Goal: Information Seeking & Learning: Learn about a topic

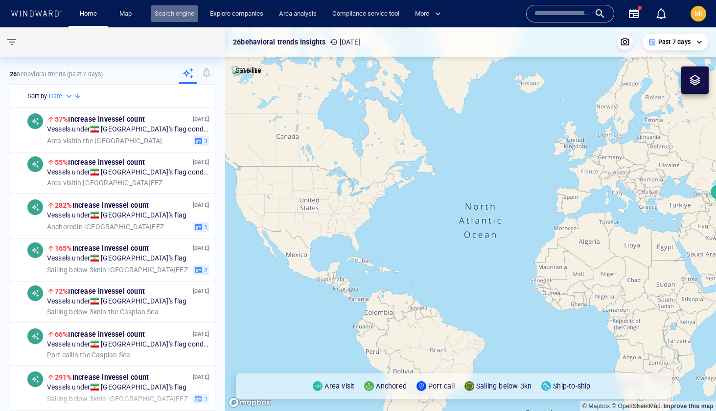
click at [179, 11] on link "Search engine" at bounding box center [174, 13] width 47 height 17
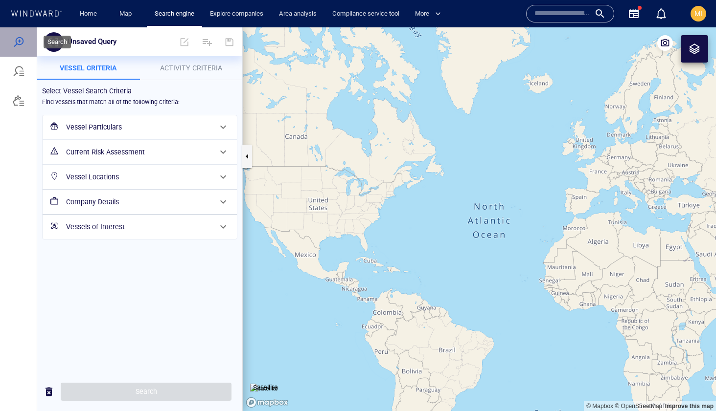
click at [20, 43] on div at bounding box center [19, 42] width 12 height 12
click at [210, 43] on span at bounding box center [206, 41] width 23 height 23
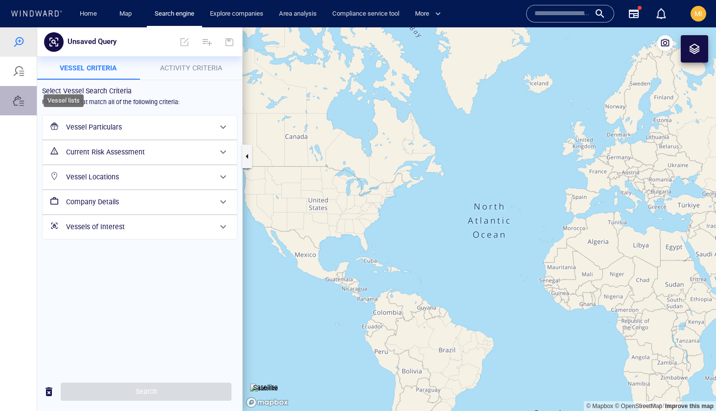
click at [15, 103] on div at bounding box center [19, 101] width 12 height 12
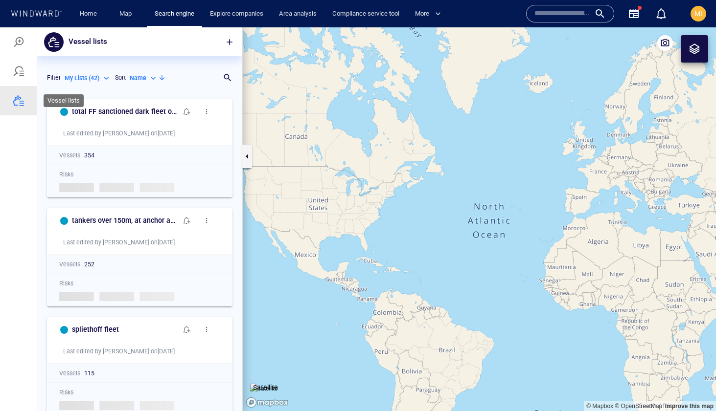
scroll to position [317, 205]
click at [226, 41] on span "button" at bounding box center [230, 42] width 10 height 10
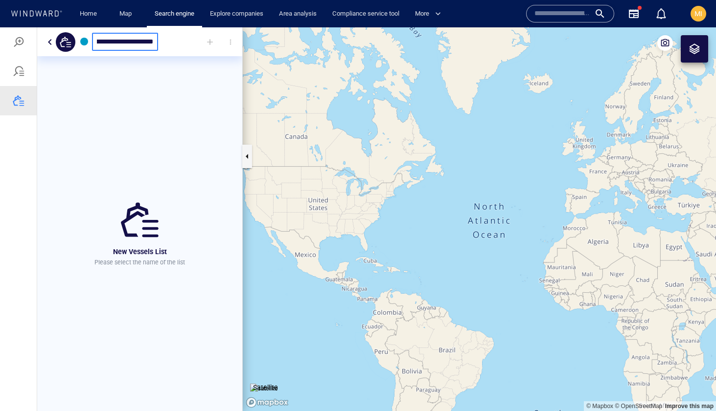
scroll to position [0, 38]
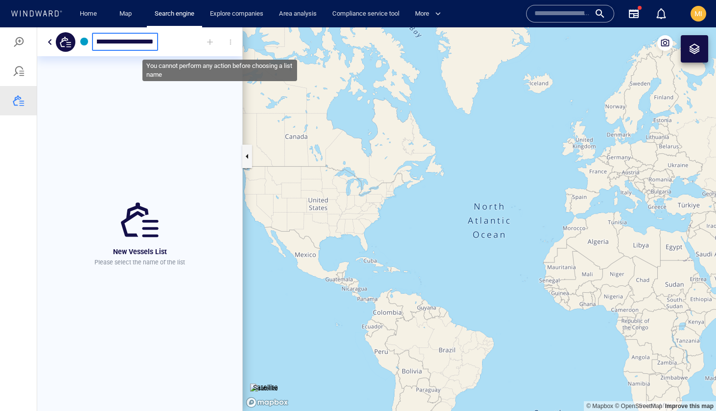
type input "**********"
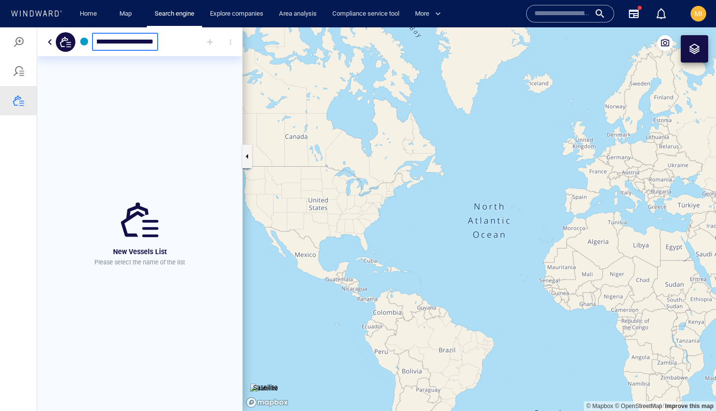
scroll to position [0, 0]
click at [196, 44] on div at bounding box center [199, 42] width 83 height 22
click at [176, 41] on div at bounding box center [199, 42] width 83 height 22
click at [132, 43] on input "**********" at bounding box center [125, 42] width 56 height 8
click at [179, 46] on div at bounding box center [199, 42] width 83 height 22
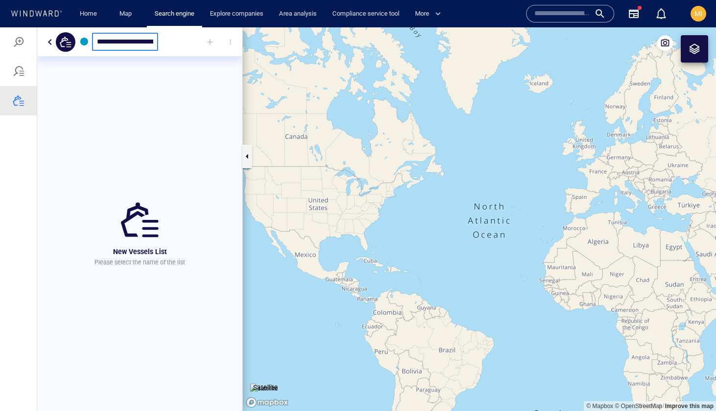
click at [131, 152] on div "New Vessels List Please select the name of the list" at bounding box center [139, 233] width 205 height 355
click at [247, 158] on button "button" at bounding box center [247, 156] width 10 height 23
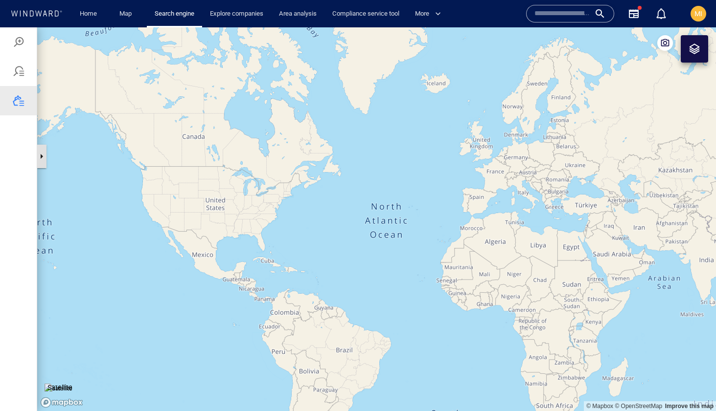
click at [40, 154] on button "button" at bounding box center [42, 156] width 10 height 23
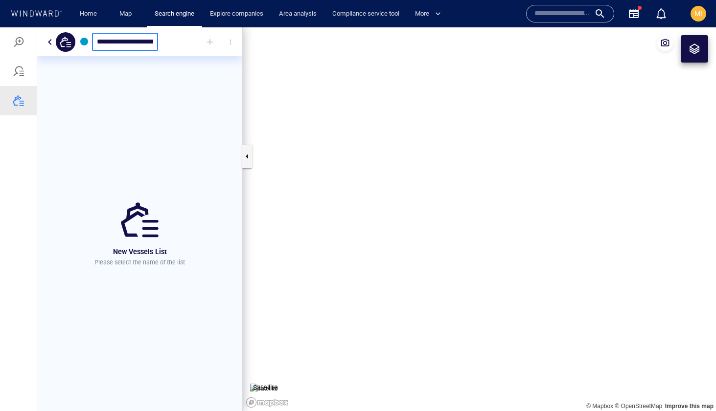
click at [110, 45] on input "**********" at bounding box center [125, 42] width 56 height 8
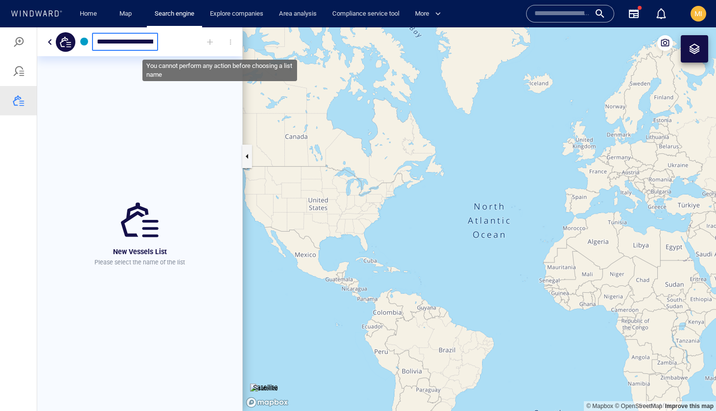
click at [212, 40] on div at bounding box center [210, 42] width 22 height 22
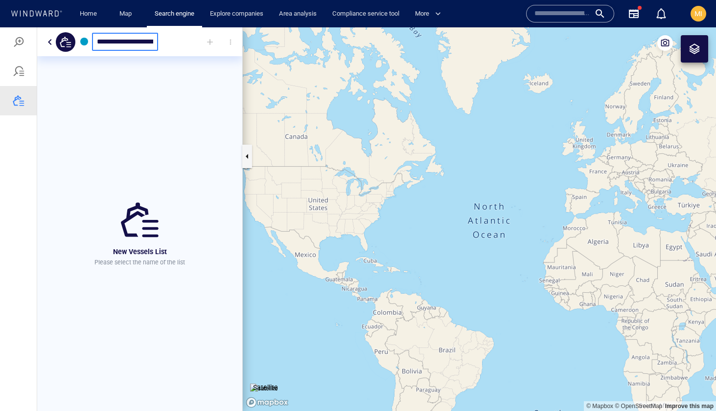
click at [153, 40] on div "**********" at bounding box center [125, 42] width 66 height 18
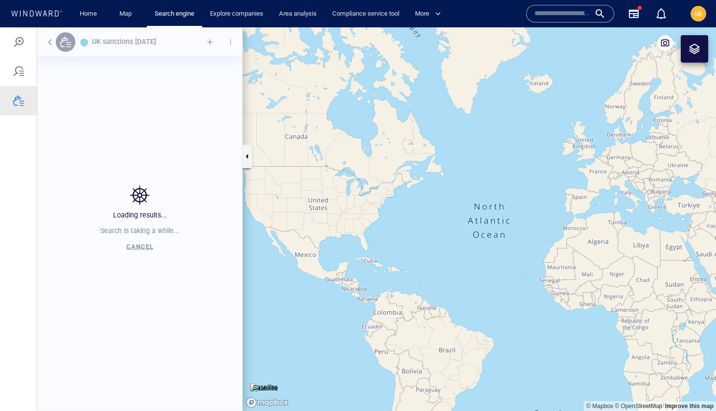
scroll to position [317, 205]
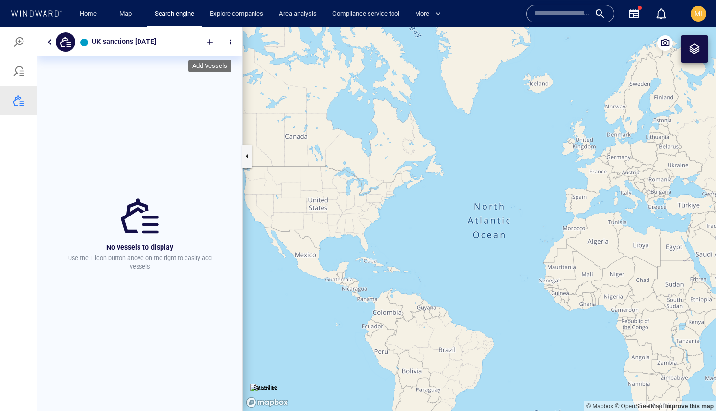
click at [211, 42] on div at bounding box center [210, 42] width 22 height 22
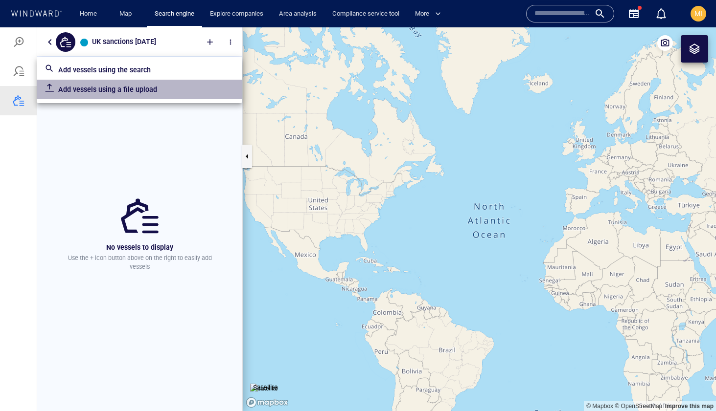
click at [145, 91] on p "Add vessels using a file upload" at bounding box center [146, 90] width 176 height 12
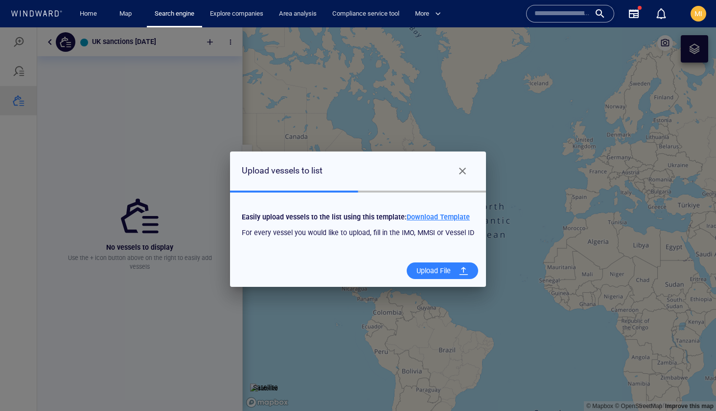
click at [430, 217] on span "Download Template" at bounding box center [438, 217] width 63 height 8
click at [434, 273] on div "Upload File" at bounding box center [433, 271] width 42 height 20
click at [0, 27] on input "Upload File" at bounding box center [0, 27] width 0 height 0
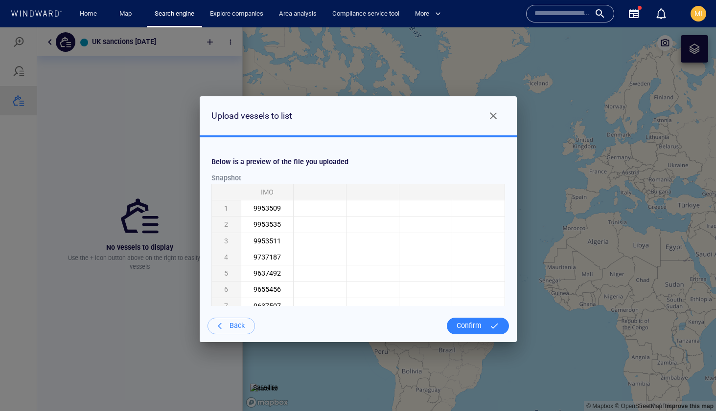
click at [472, 324] on div "Confirm" at bounding box center [469, 326] width 33 height 20
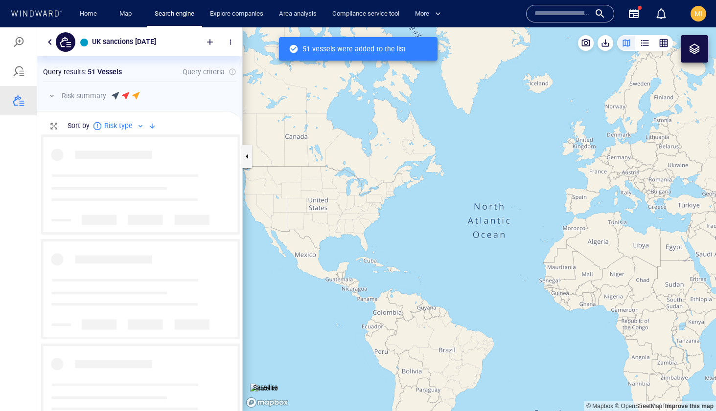
scroll to position [277, 205]
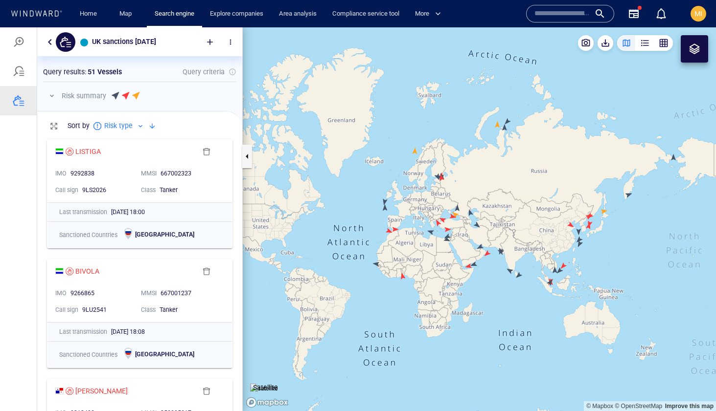
drag, startPoint x: 489, startPoint y: 255, endPoint x: 387, endPoint y: 285, distance: 106.2
click at [387, 285] on canvas "Map" at bounding box center [479, 219] width 473 height 384
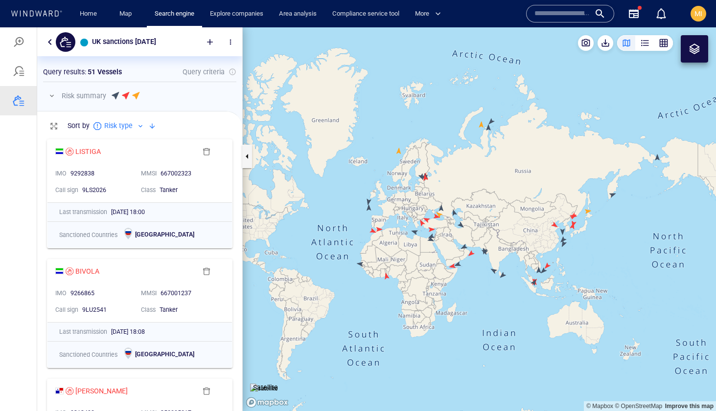
drag, startPoint x: 426, startPoint y: 286, endPoint x: 378, endPoint y: 284, distance: 48.0
click at [378, 284] on canvas "Map" at bounding box center [479, 219] width 473 height 384
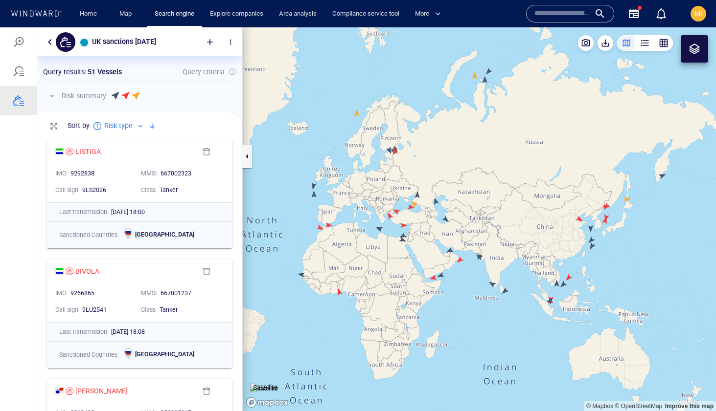
drag, startPoint x: 449, startPoint y: 283, endPoint x: 500, endPoint y: 306, distance: 55.8
click at [500, 306] on canvas "Map" at bounding box center [479, 219] width 473 height 384
click at [357, 114] on canvas "Map" at bounding box center [479, 219] width 473 height 384
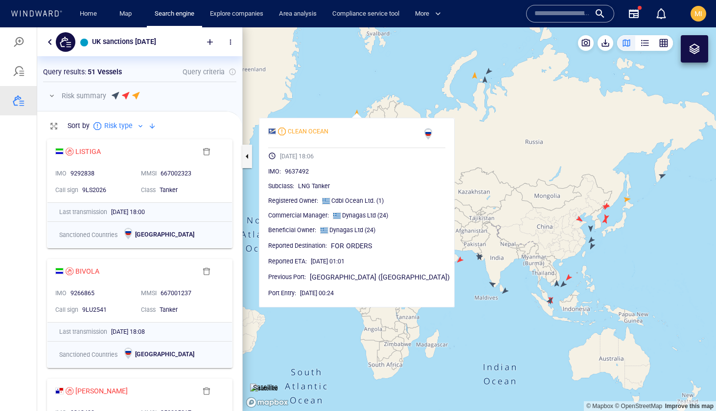
click at [357, 114] on canvas "Map" at bounding box center [479, 219] width 473 height 384
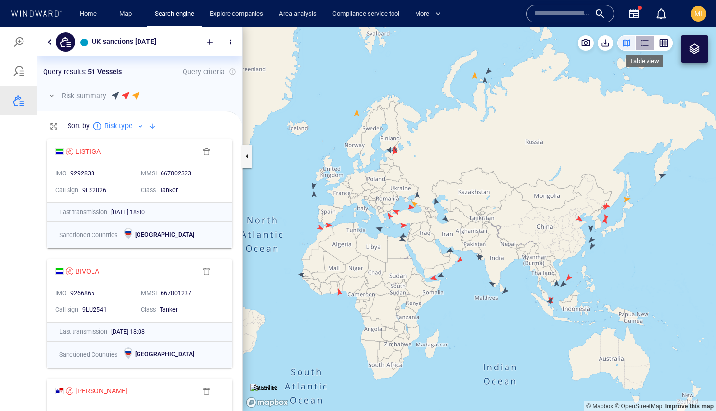
click at [644, 40] on div "button" at bounding box center [645, 43] width 10 height 10
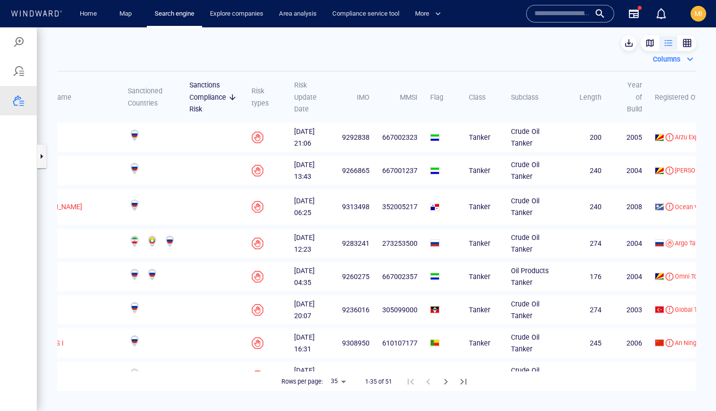
scroll to position [0, 39]
click at [343, 381] on body "UK sanctions October 15 2025 Something went wrong An error occurred while searc…" at bounding box center [358, 219] width 716 height 384
click at [340, 390] on li "50" at bounding box center [337, 391] width 23 height 18
type input "**"
click at [179, 16] on link "Search engine" at bounding box center [174, 13] width 47 height 17
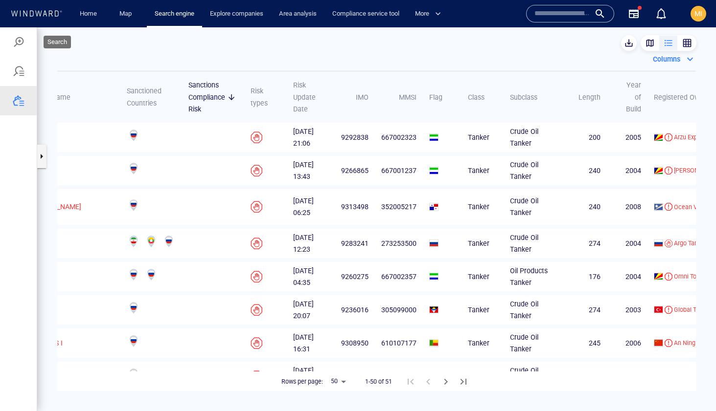
click at [17, 41] on div at bounding box center [19, 42] width 12 height 12
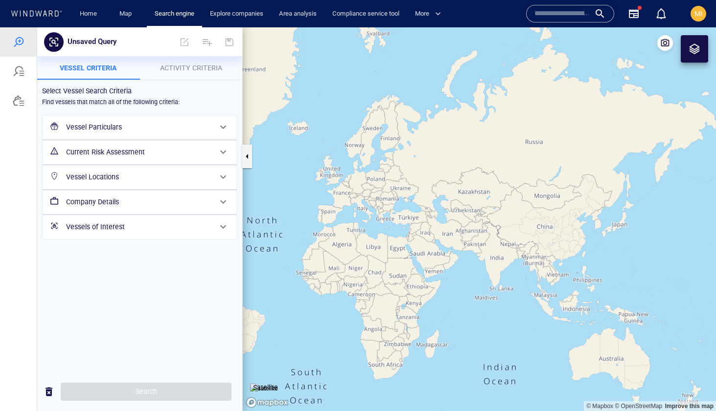
click at [142, 228] on h6 "Vessels of Interest" at bounding box center [138, 227] width 145 height 12
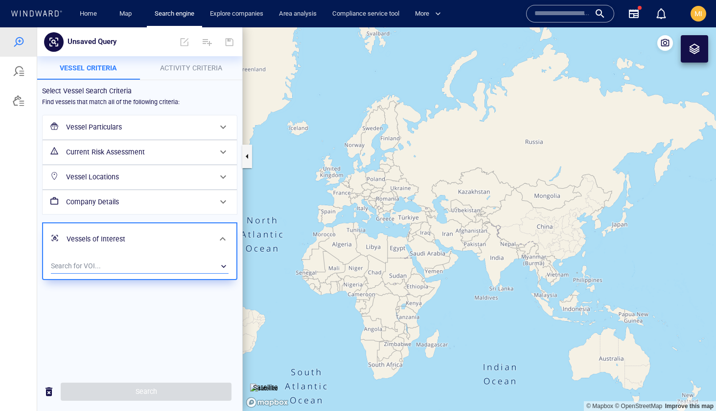
click at [139, 264] on div "​" at bounding box center [140, 266] width 178 height 15
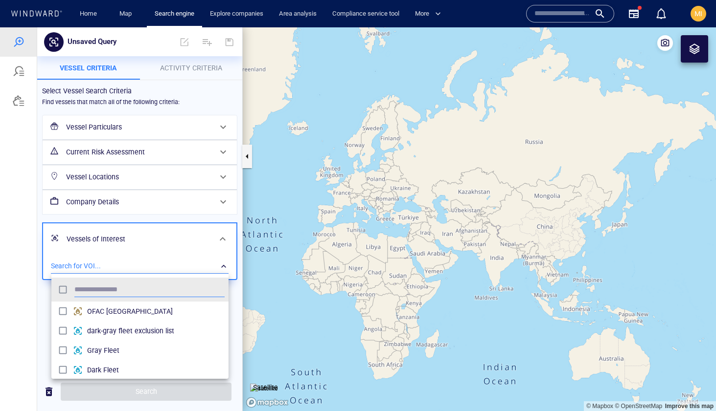
scroll to position [97, 177]
type input "*"
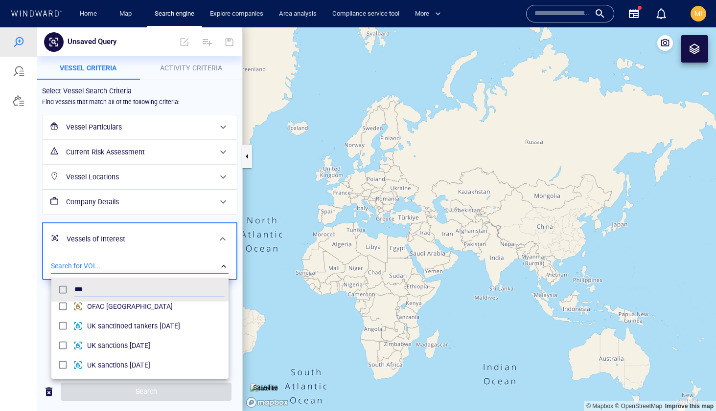
type input "**"
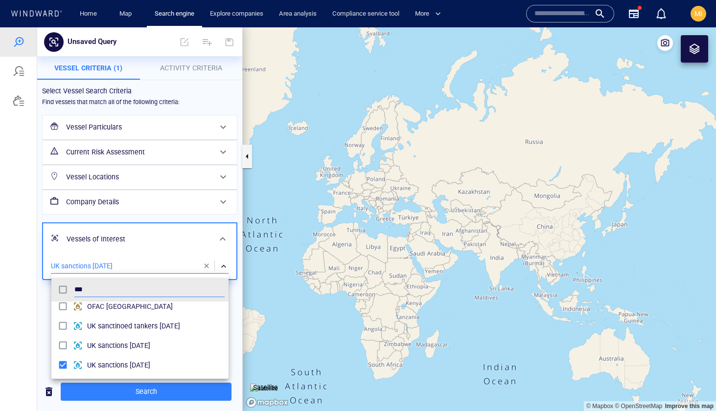
click at [177, 392] on div at bounding box center [358, 219] width 716 height 384
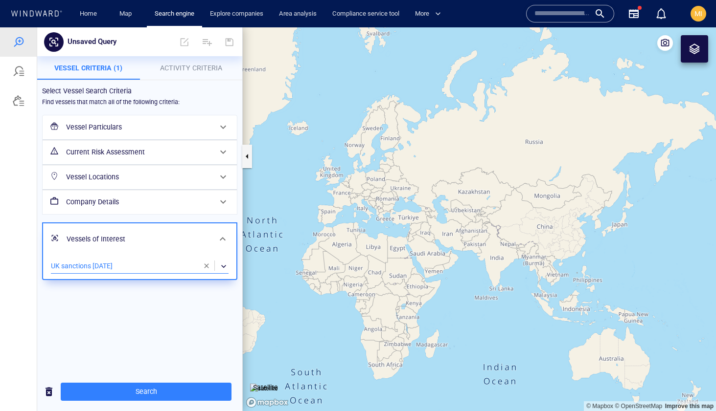
click at [177, 392] on span "Search" at bounding box center [145, 392] width 155 height 12
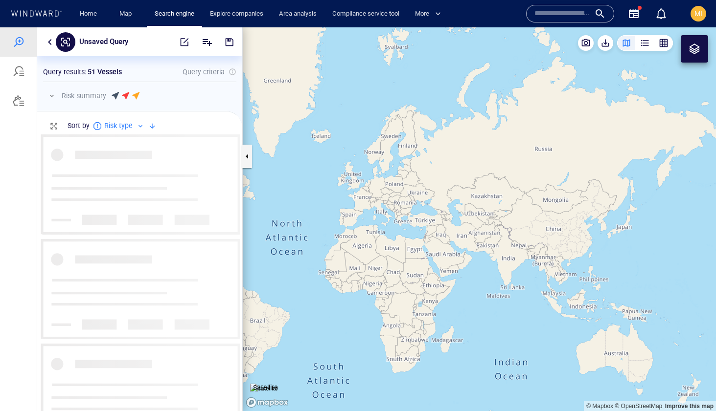
scroll to position [277, 205]
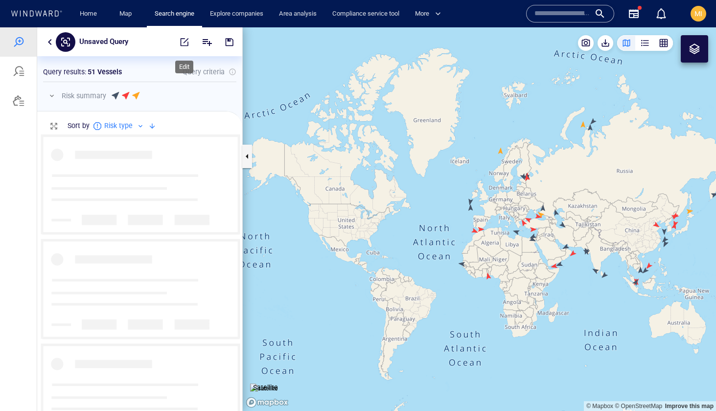
click at [185, 43] on span "button" at bounding box center [185, 42] width 10 height 10
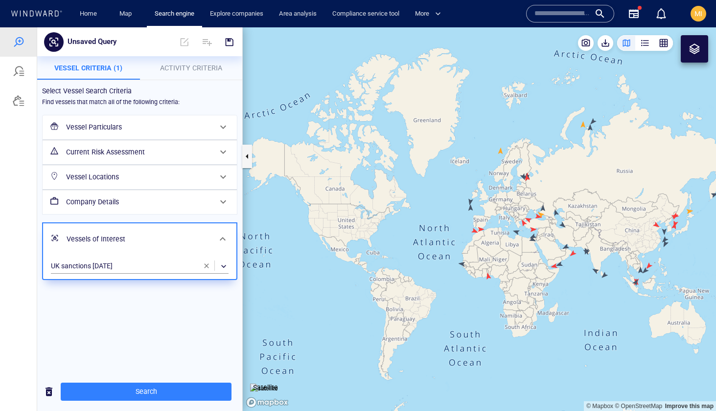
click at [134, 132] on h6 "Vessel Particulars" at bounding box center [138, 127] width 145 height 12
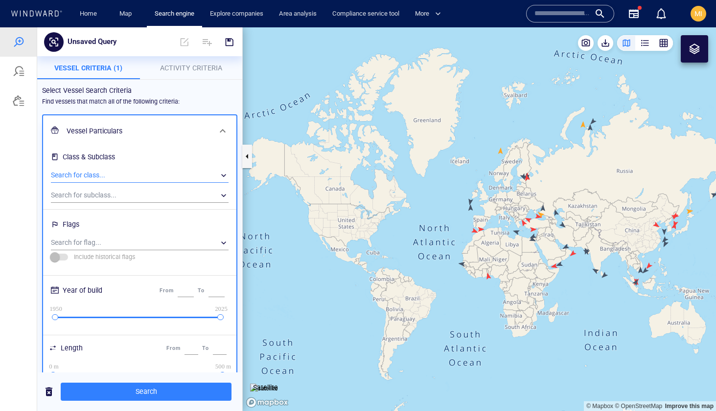
click at [119, 178] on div "​" at bounding box center [140, 175] width 178 height 15
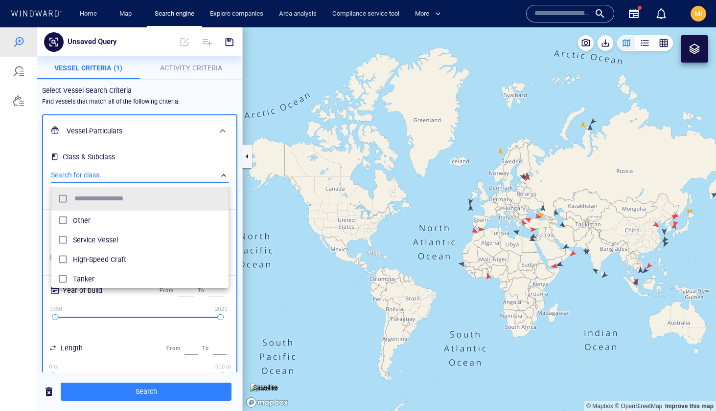
scroll to position [97, 177]
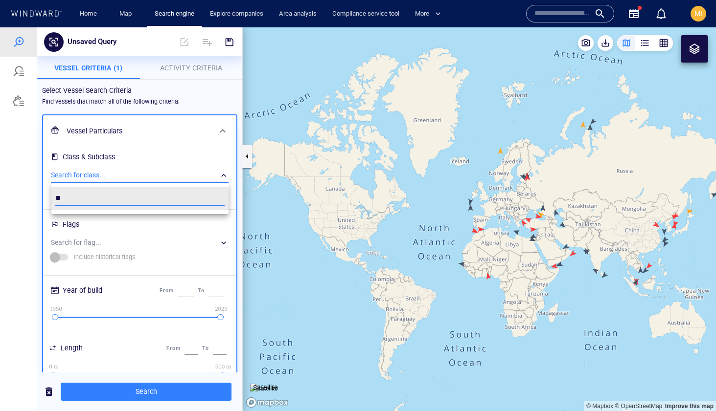
type input "*"
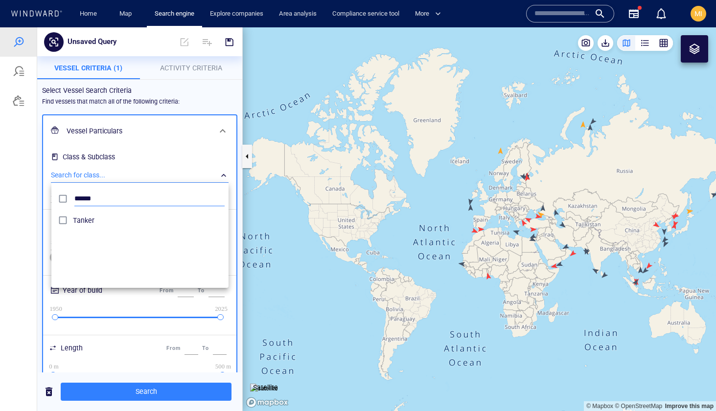
type input "******"
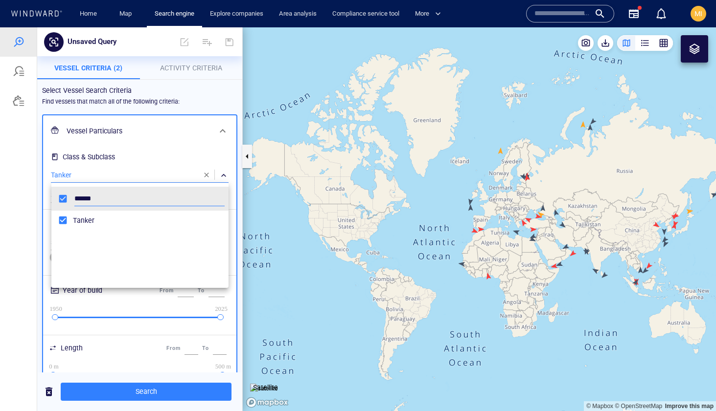
click at [124, 304] on div at bounding box center [358, 219] width 716 height 384
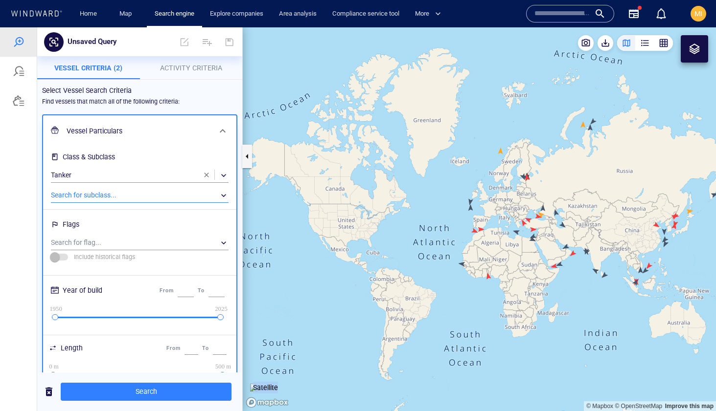
click at [107, 196] on div "​" at bounding box center [140, 195] width 178 height 15
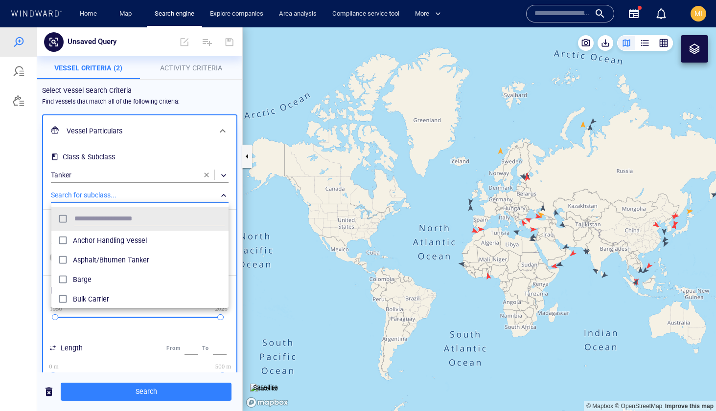
scroll to position [97, 177]
type input "***"
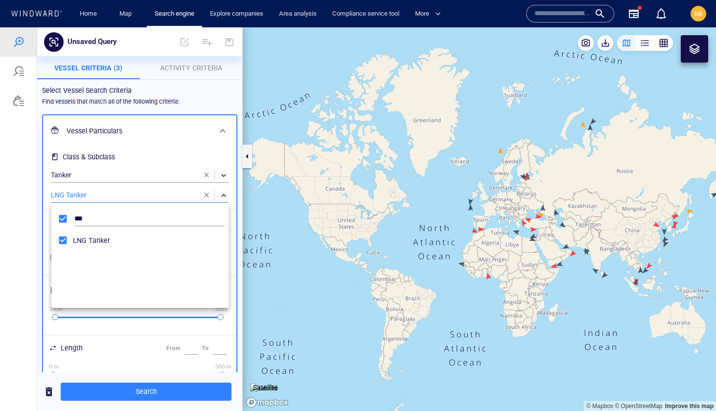
click at [166, 391] on div at bounding box center [358, 219] width 716 height 384
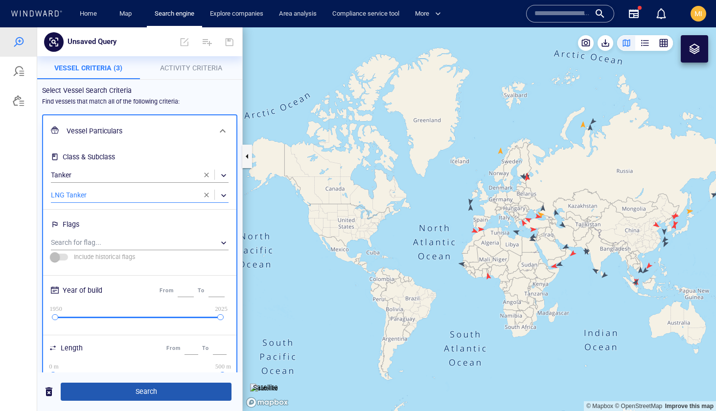
click at [161, 392] on span "Search" at bounding box center [145, 392] width 155 height 12
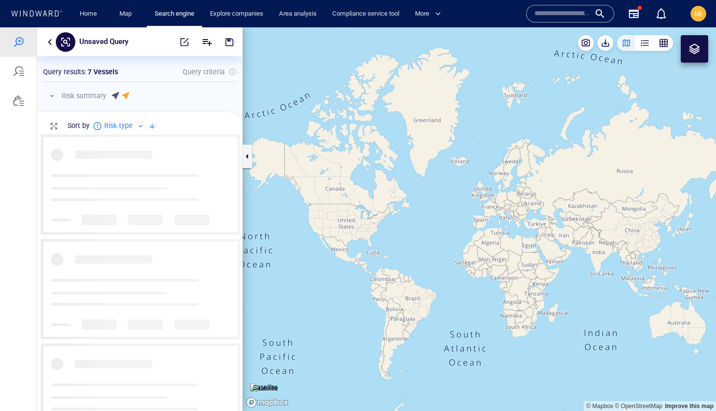
scroll to position [277, 205]
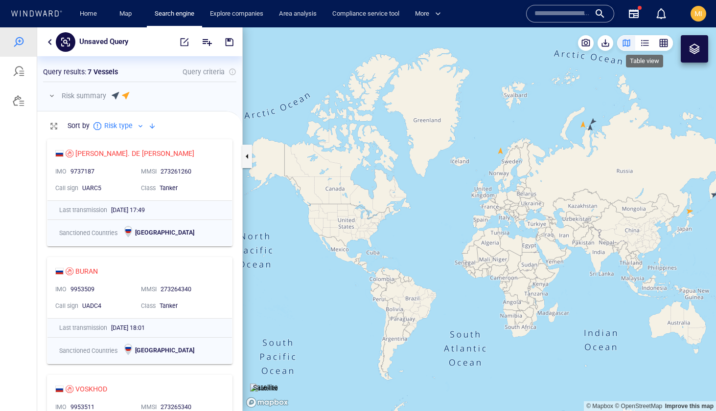
click at [645, 44] on div "button" at bounding box center [645, 43] width 10 height 10
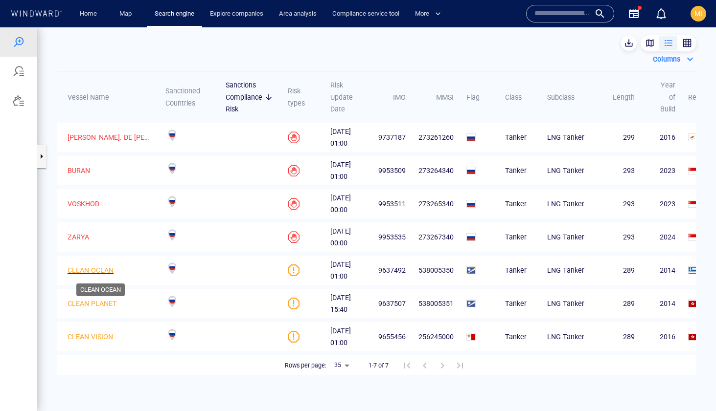
click at [97, 271] on p "CLEAN OCEAN" at bounding box center [91, 271] width 46 height 12
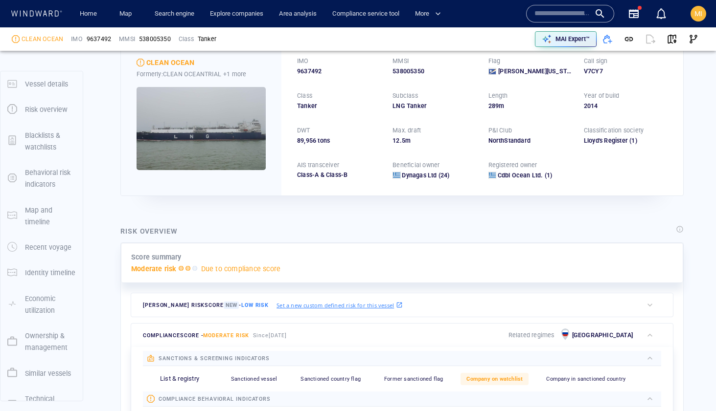
scroll to position [51, 0]
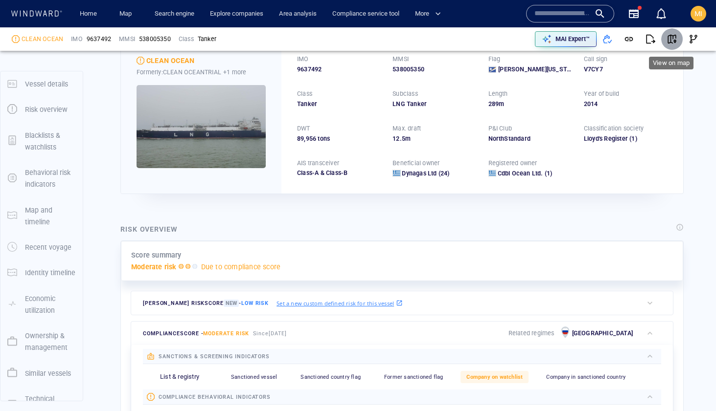
click at [672, 39] on span "button" at bounding box center [672, 39] width 10 height 10
click at [562, 13] on input "text" at bounding box center [562, 13] width 56 height 15
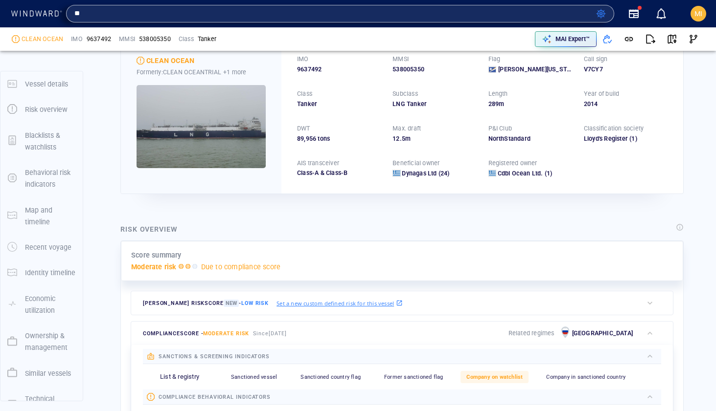
type input "*"
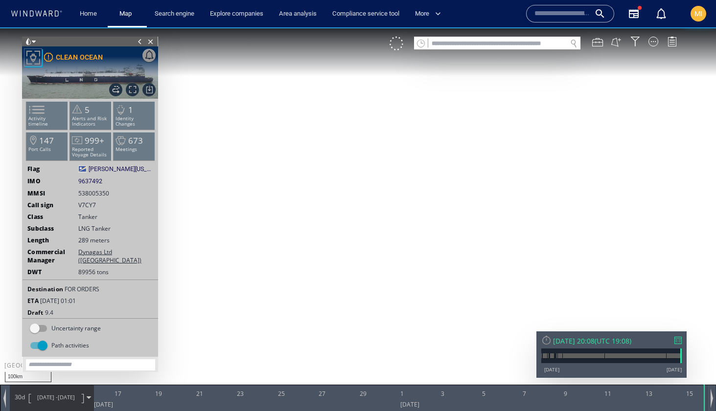
drag, startPoint x: 576, startPoint y: 161, endPoint x: 502, endPoint y: 204, distance: 84.8
click at [503, 204] on canvas "Map" at bounding box center [358, 214] width 716 height 374
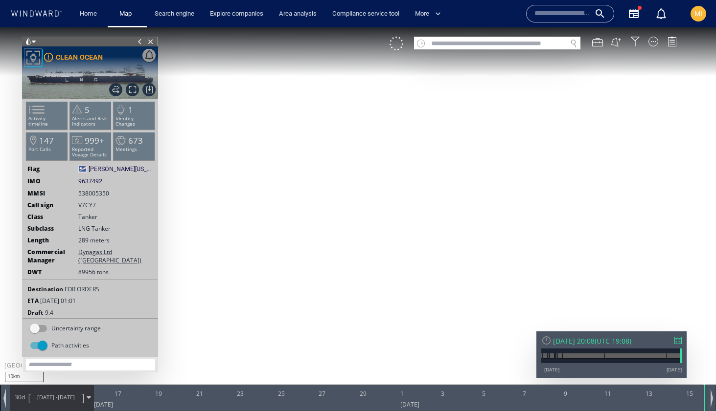
drag, startPoint x: 480, startPoint y: 183, endPoint x: 477, endPoint y: 220, distance: 36.4
click at [477, 218] on canvas "Map" at bounding box center [358, 214] width 716 height 374
click at [510, 43] on input "text" at bounding box center [497, 43] width 138 height 13
type input "*"
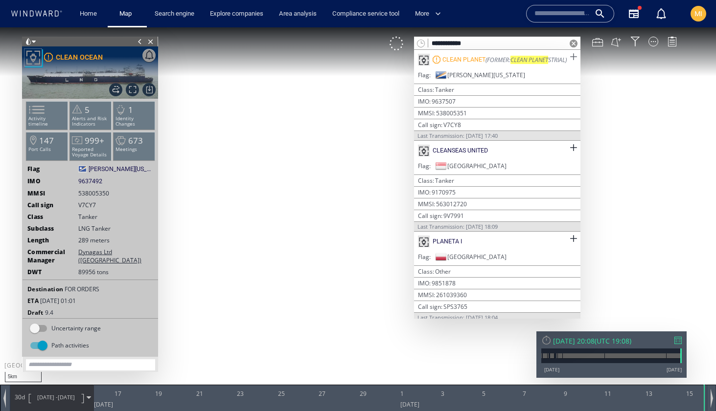
click at [568, 57] on span at bounding box center [573, 57] width 12 height 12
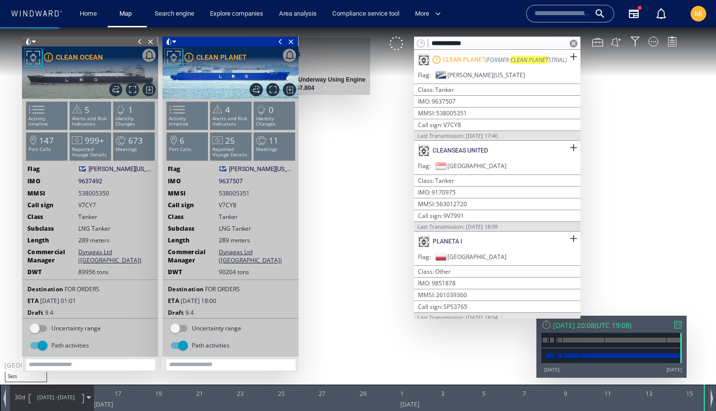
click at [137, 41] on span at bounding box center [140, 42] width 11 height 10
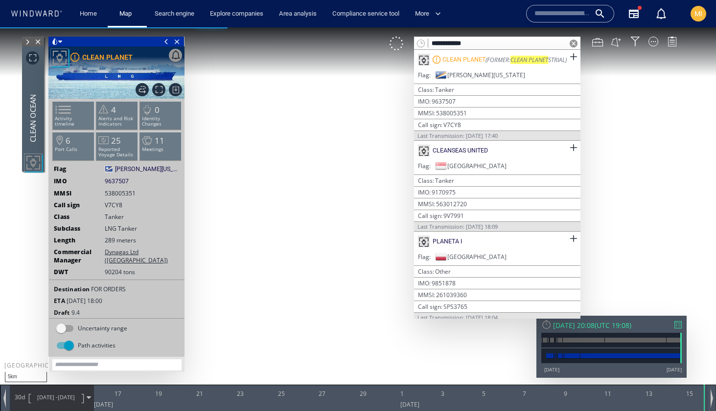
click at [164, 44] on span at bounding box center [166, 42] width 11 height 10
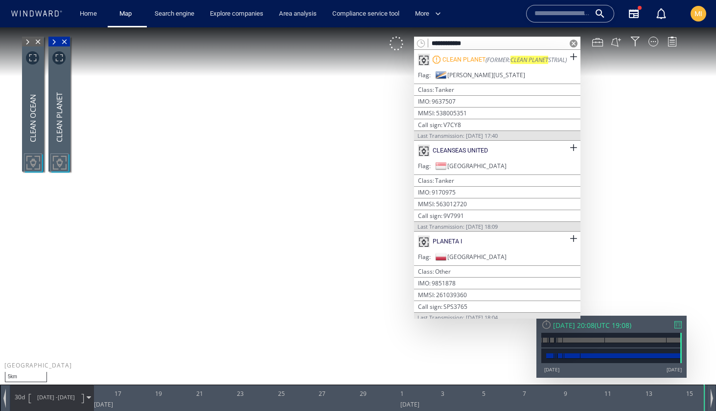
click at [484, 43] on input "**********" at bounding box center [497, 43] width 138 height 13
type input "**********"
click at [569, 56] on span at bounding box center [573, 57] width 12 height 12
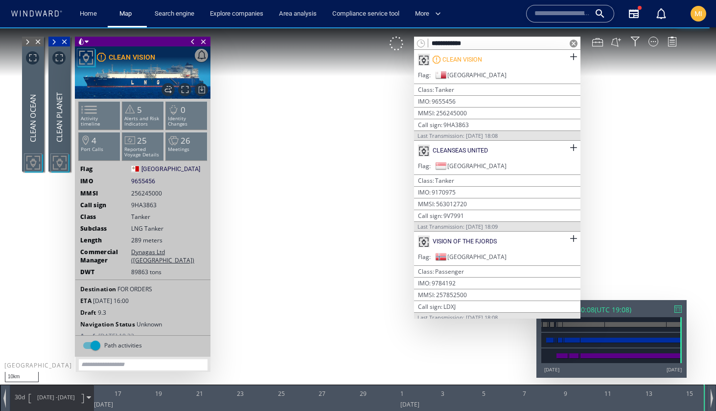
click at [192, 43] on span at bounding box center [192, 42] width 11 height 10
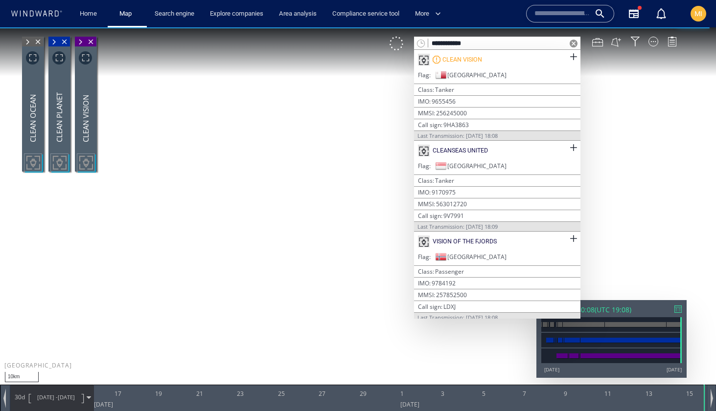
click at [573, 43] on span at bounding box center [573, 44] width 8 height 8
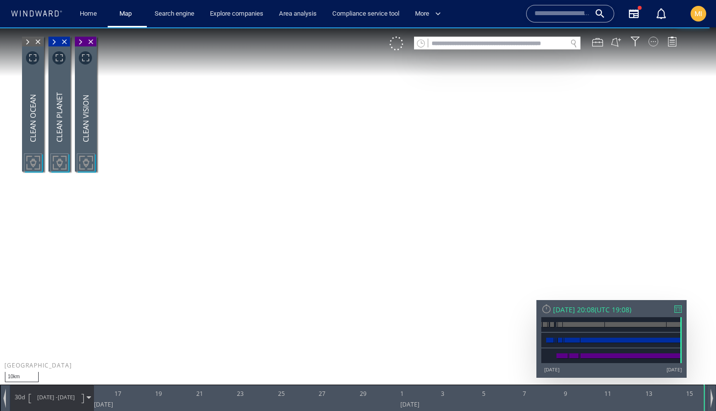
click at [653, 42] on div at bounding box center [653, 42] width 10 height 10
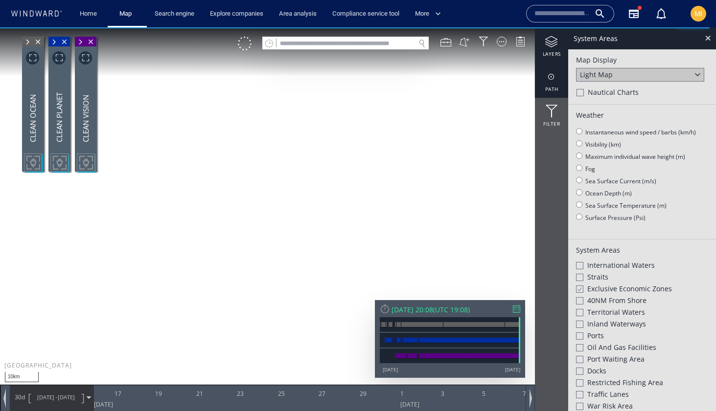
click at [553, 76] on div at bounding box center [551, 77] width 33 height 12
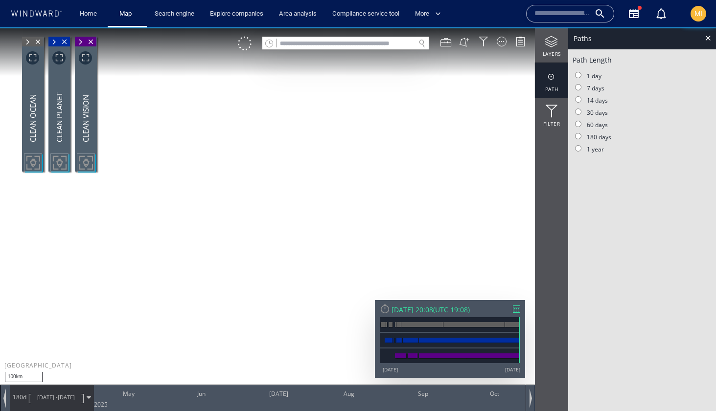
drag, startPoint x: 473, startPoint y: 196, endPoint x: 374, endPoint y: 144, distance: 111.6
click at [374, 144] on canvas "Map" at bounding box center [358, 214] width 716 height 374
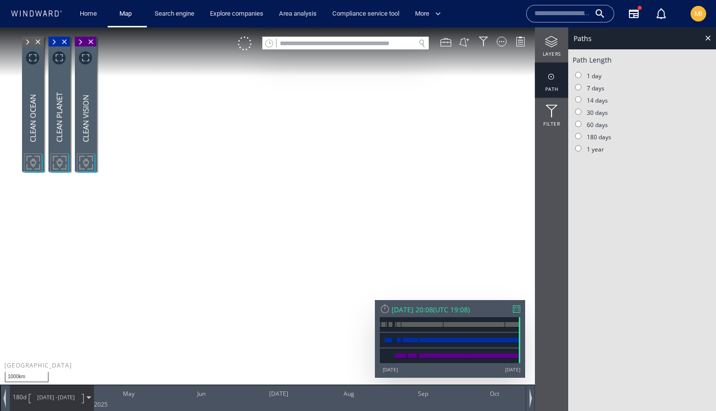
drag, startPoint x: 314, startPoint y: 219, endPoint x: 379, endPoint y: 174, distance: 79.5
click at [379, 175] on canvas "Map" at bounding box center [358, 214] width 716 height 374
drag, startPoint x: 217, startPoint y: 205, endPoint x: 357, endPoint y: 259, distance: 150.4
click at [357, 258] on canvas "Map" at bounding box center [358, 214] width 716 height 374
drag, startPoint x: 307, startPoint y: 159, endPoint x: 340, endPoint y: 245, distance: 92.4
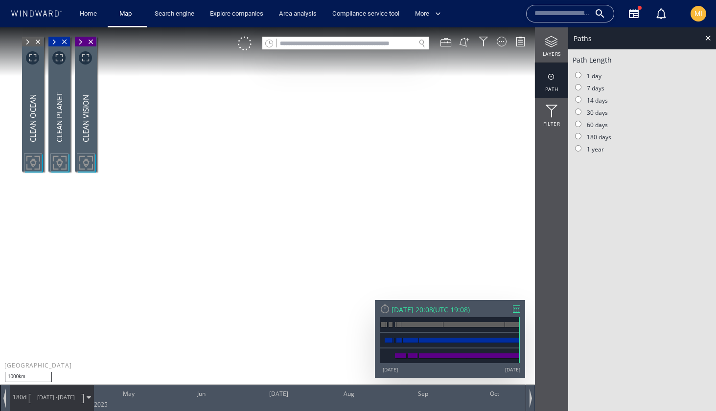
click at [340, 244] on canvas "Map" at bounding box center [358, 214] width 716 height 374
drag, startPoint x: 423, startPoint y: 127, endPoint x: 391, endPoint y: 225, distance: 102.9
click at [391, 223] on canvas "Map" at bounding box center [358, 214] width 716 height 374
drag, startPoint x: 188, startPoint y: 246, endPoint x: 304, endPoint y: 201, distance: 124.4
click at [304, 201] on canvas "Map" at bounding box center [358, 214] width 716 height 374
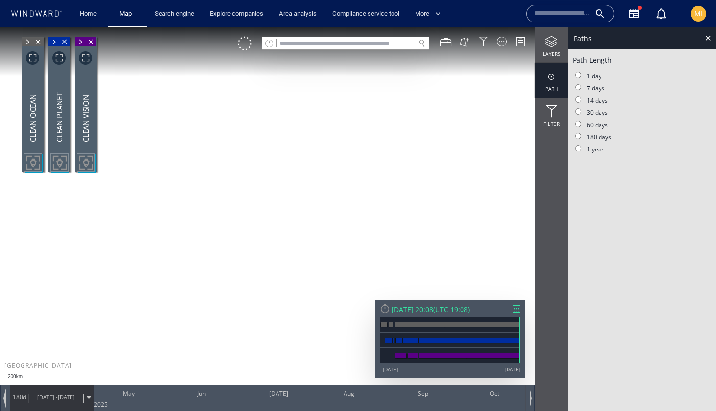
drag, startPoint x: 357, startPoint y: 224, endPoint x: 301, endPoint y: 225, distance: 55.8
click at [301, 225] on canvas "Map" at bounding box center [358, 214] width 716 height 374
drag, startPoint x: 277, startPoint y: 159, endPoint x: 267, endPoint y: 203, distance: 45.3
click at [267, 201] on canvas "Map" at bounding box center [358, 214] width 716 height 374
click at [697, 16] on span "MI" at bounding box center [698, 14] width 8 height 8
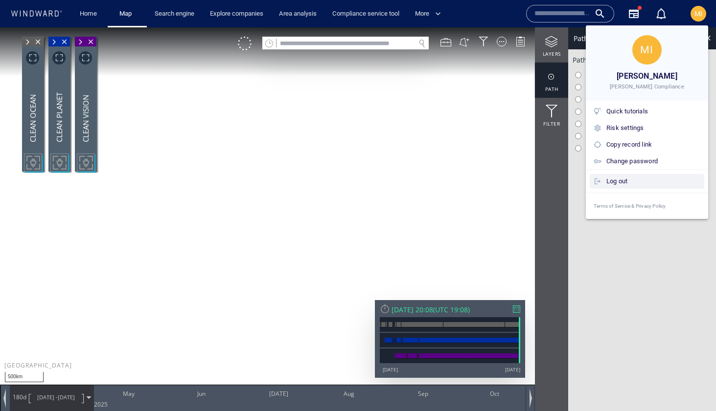
click at [639, 181] on div "Log out" at bounding box center [653, 181] width 94 height 11
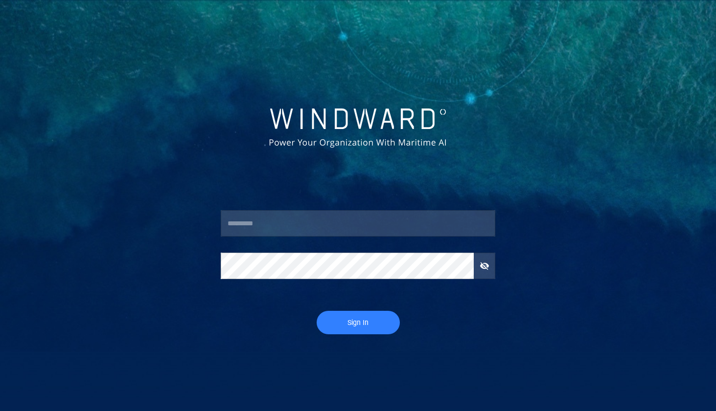
click at [311, 227] on input "text" at bounding box center [358, 223] width 274 height 26
type input "**********"
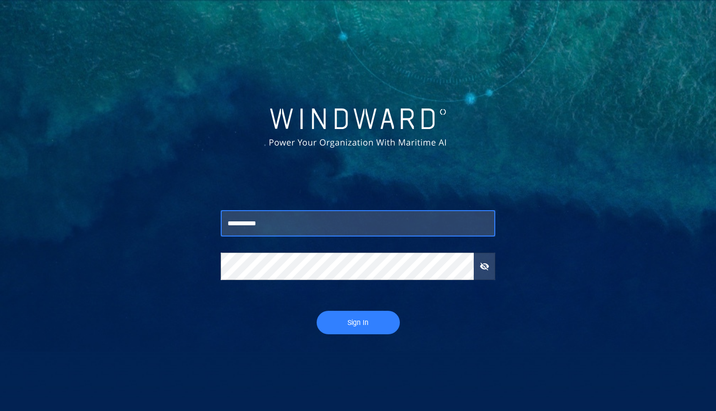
click at [354, 326] on span "Sign In" at bounding box center [358, 323] width 64 height 12
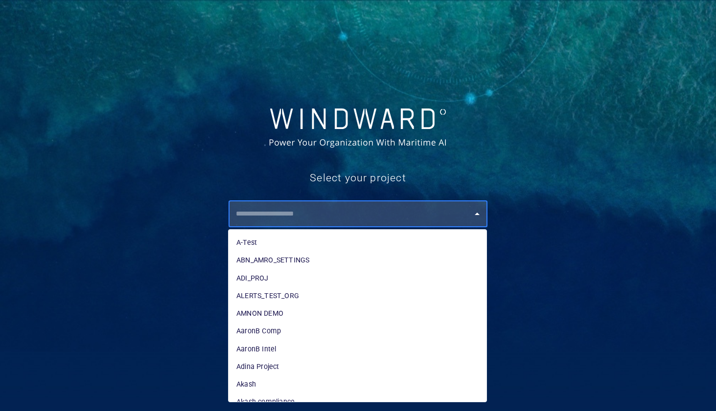
click at [321, 212] on input "text" at bounding box center [360, 214] width 254 height 18
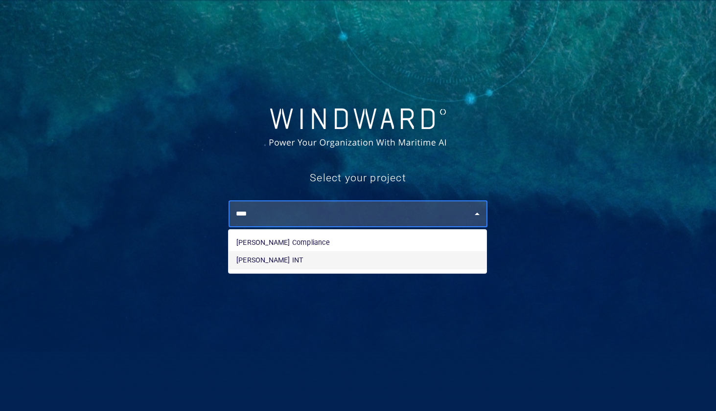
click at [312, 265] on li "Michelle B INT" at bounding box center [357, 260] width 258 height 18
type input "**********"
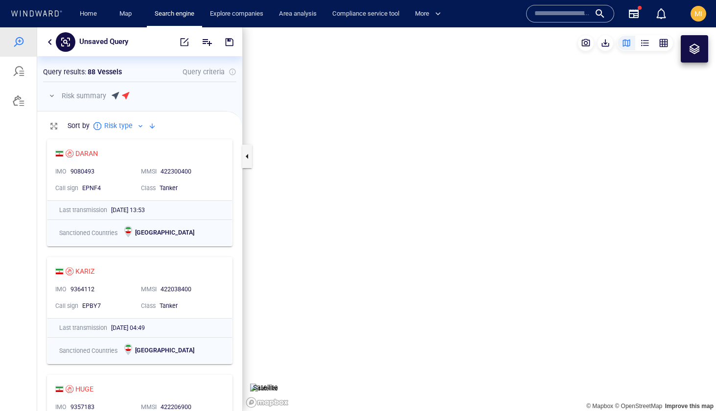
scroll to position [277, 205]
